Goal: Task Accomplishment & Management: Manage account settings

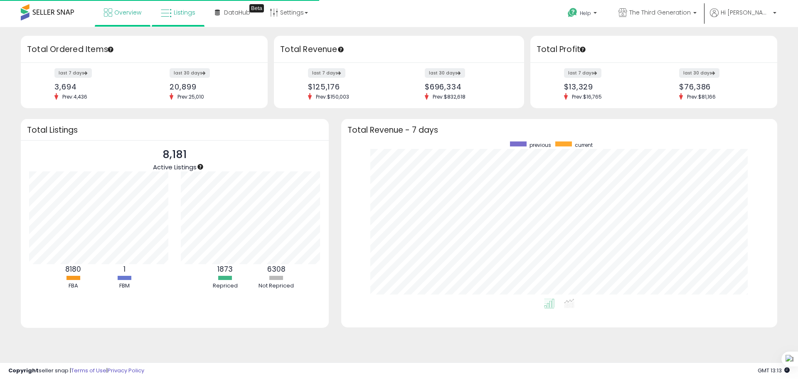
scroll to position [157, 420]
click at [176, 17] on link "Listings" at bounding box center [178, 12] width 47 height 25
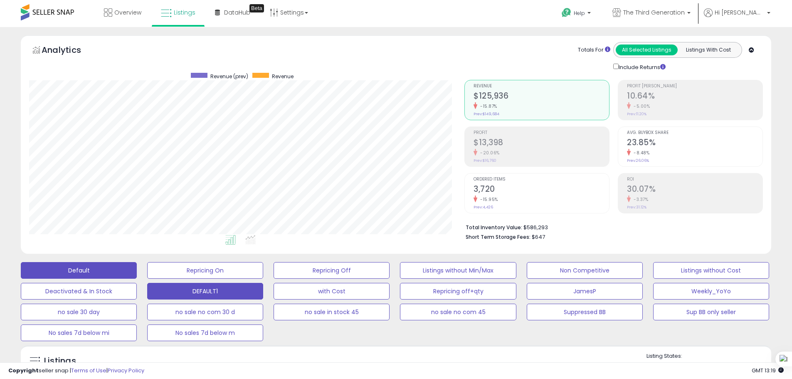
scroll to position [208, 0]
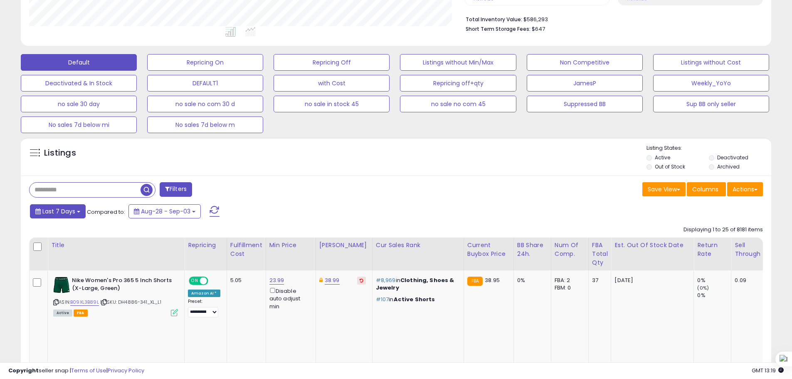
click at [66, 215] on button "Last 7 Days" at bounding box center [58, 211] width 56 height 14
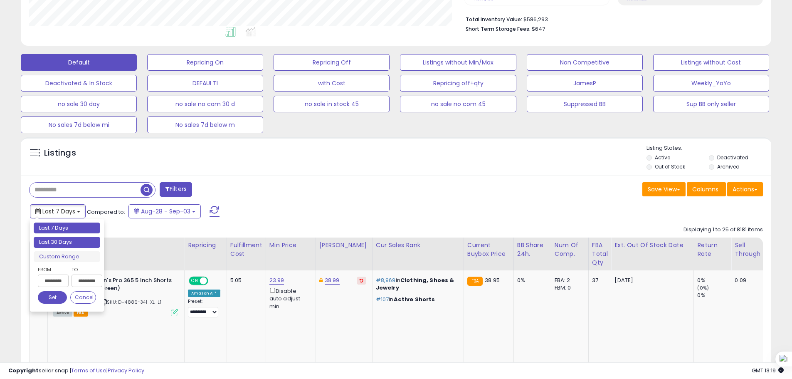
type input "**********"
click at [74, 243] on li "Last 30 Days" at bounding box center [67, 242] width 67 height 11
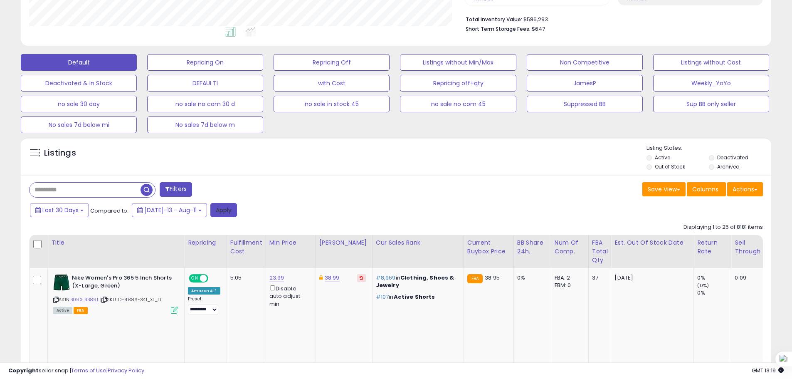
click at [217, 214] on button "Apply" at bounding box center [223, 210] width 27 height 14
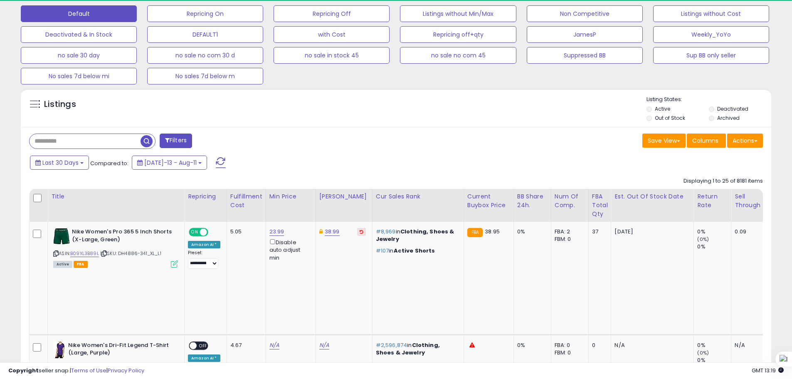
scroll to position [178, 0]
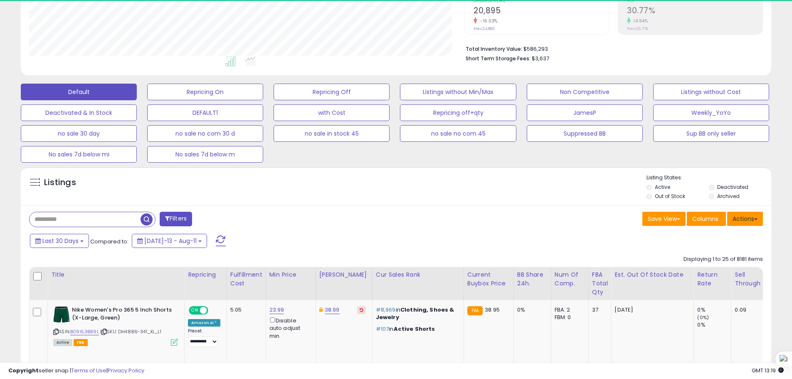
click at [753, 213] on button "Actions" at bounding box center [745, 219] width 36 height 14
click at [723, 271] on link "Export All Columns" at bounding box center [711, 271] width 91 height 13
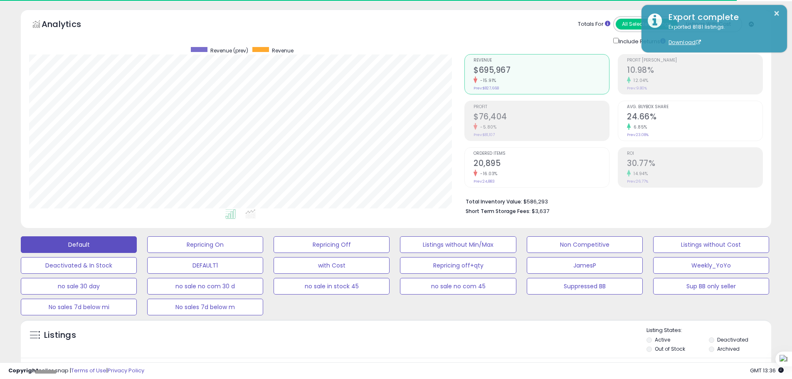
scroll to position [0, 0]
